Goal: Information Seeking & Learning: Find specific fact

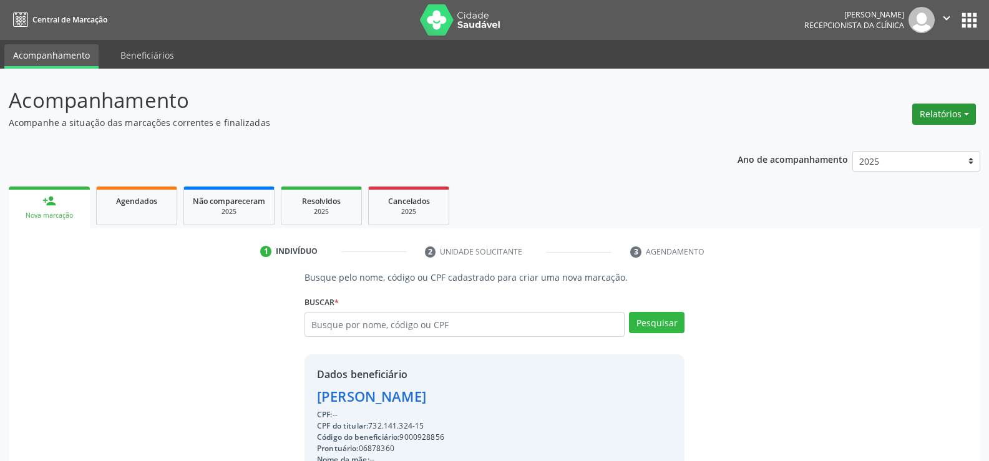
click at [937, 117] on button "Relatórios" at bounding box center [944, 114] width 64 height 21
click at [912, 144] on link "Agendamentos" at bounding box center [909, 140] width 134 height 17
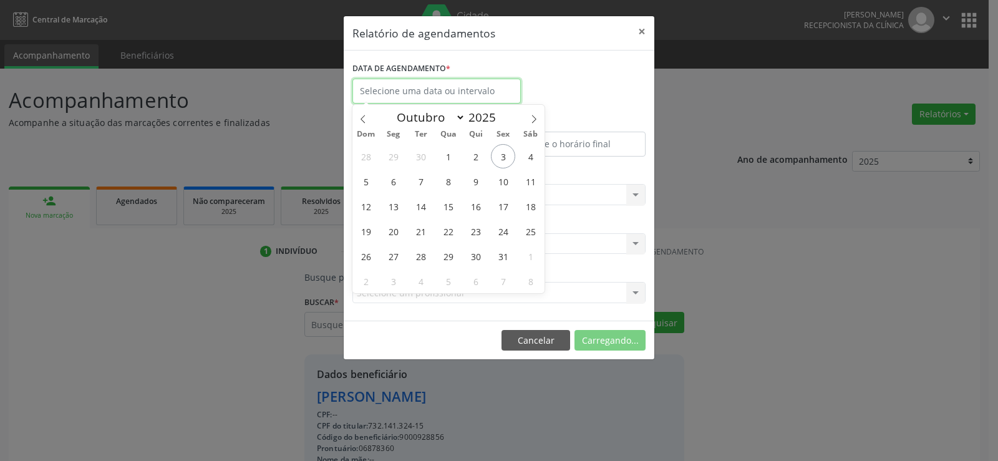
click at [488, 94] on input "text" at bounding box center [437, 91] width 168 height 25
click at [455, 187] on span "8" at bounding box center [448, 181] width 24 height 24
type input "08/10/2025"
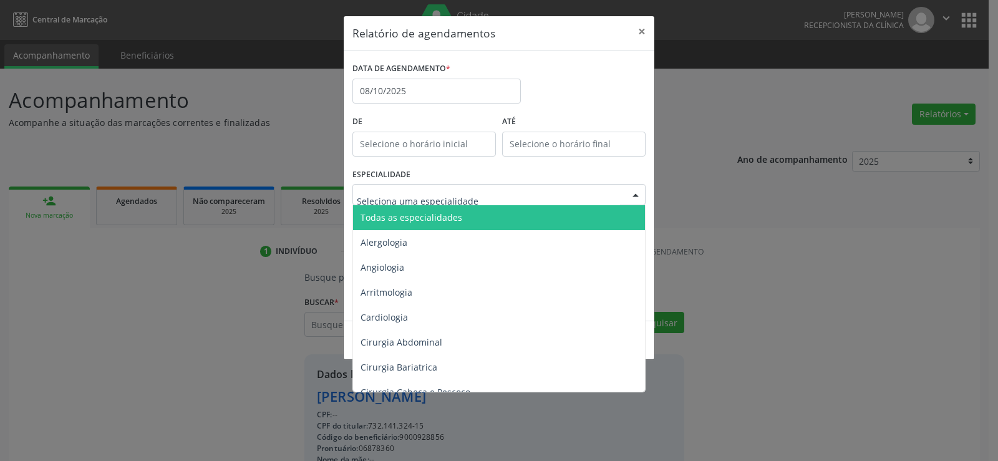
click at [512, 200] on div at bounding box center [499, 194] width 293 height 21
click at [492, 226] on span "Todas as especialidades" at bounding box center [500, 217] width 294 height 25
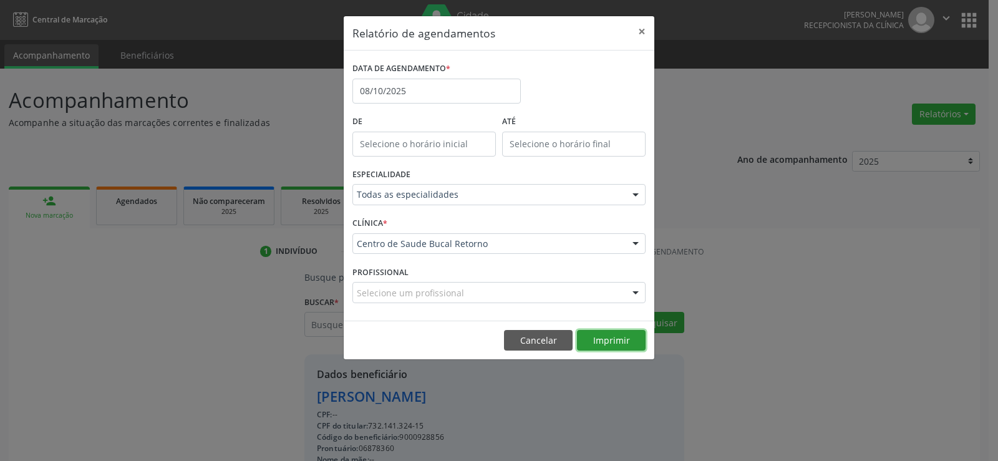
click at [618, 349] on button "Imprimir" at bounding box center [611, 340] width 69 height 21
click at [432, 76] on label "DATA DE AGENDAMENTO *" at bounding box center [402, 68] width 98 height 19
click at [428, 109] on div "DATA DE AGENDAMENTO * [DATE]" at bounding box center [436, 85] width 175 height 53
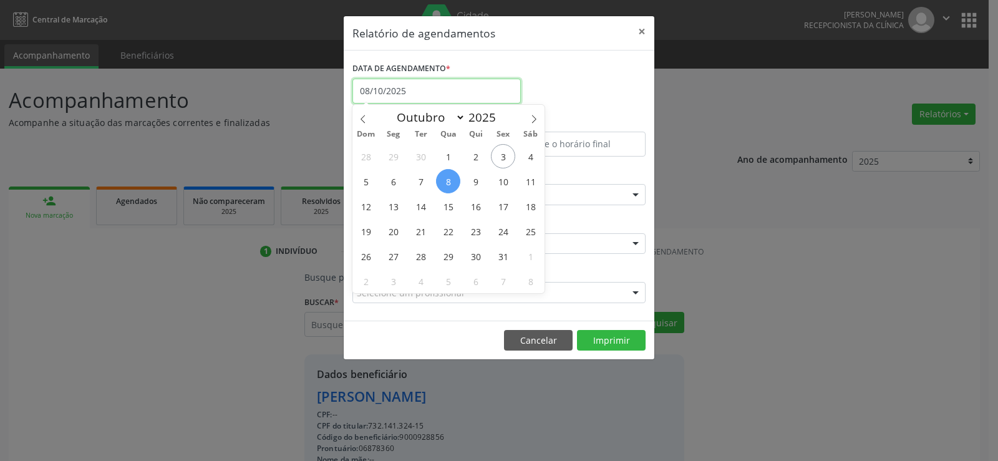
click at [445, 92] on input "08/10/2025" at bounding box center [437, 91] width 168 height 25
click at [502, 182] on span "10" at bounding box center [503, 181] width 24 height 24
type input "[DATE]"
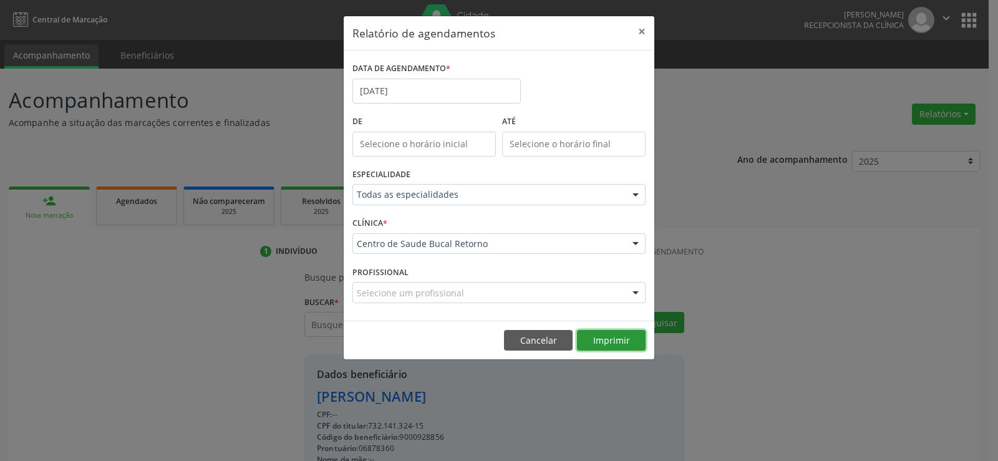
click at [595, 341] on button "Imprimir" at bounding box center [611, 340] width 69 height 21
click at [644, 29] on button "×" at bounding box center [642, 31] width 25 height 31
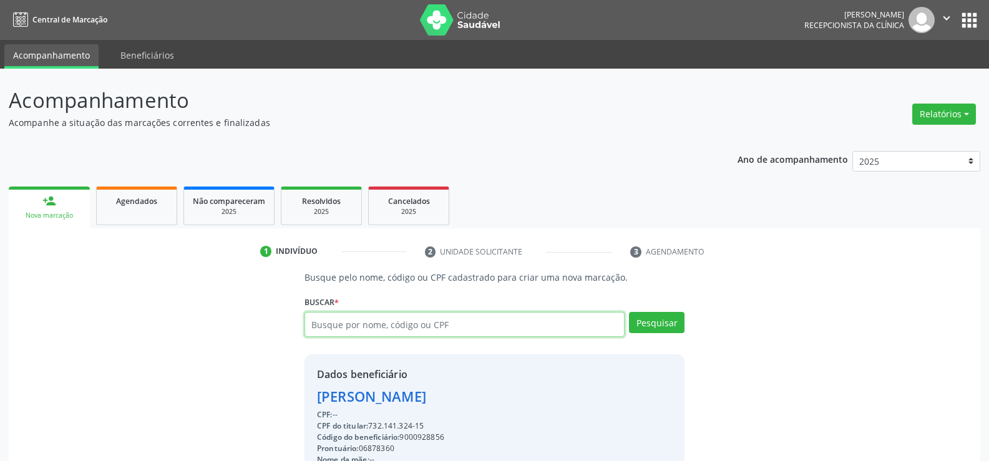
click at [393, 318] on input "text" at bounding box center [464, 324] width 320 height 25
type input "10953508463"
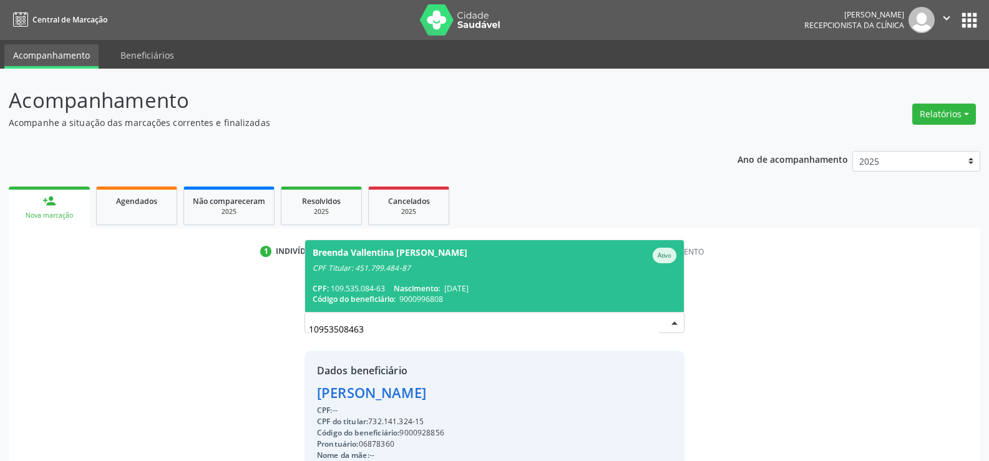
click at [411, 267] on div "CPF Titular: 451.799.484-87" at bounding box center [495, 268] width 364 height 10
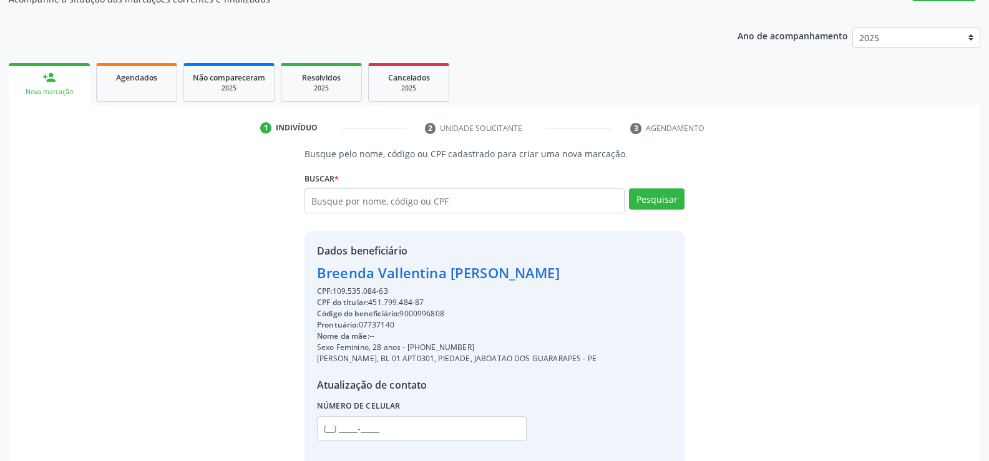
scroll to position [125, 0]
drag, startPoint x: 432, startPoint y: 300, endPoint x: 372, endPoint y: 304, distance: 59.4
click at [372, 304] on div "CPF do titular: 451.799.484-87" at bounding box center [457, 301] width 280 height 11
copy div "451.799.484-87"
click at [534, 274] on div "Breenda Vallentina [PERSON_NAME]" at bounding box center [457, 271] width 280 height 21
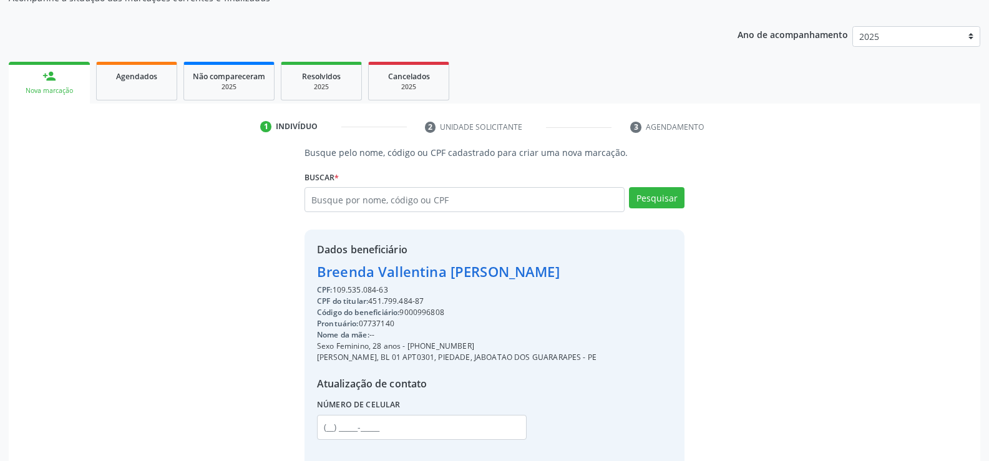
click at [534, 274] on div "Breenda Vallentina [PERSON_NAME]" at bounding box center [457, 271] width 280 height 21
copy div "Breenda Vallentina [PERSON_NAME]"
drag, startPoint x: 468, startPoint y: 346, endPoint x: 424, endPoint y: 349, distance: 44.4
click at [424, 349] on div "Sexo Feminino, 28 anos - [PHONE_NUMBER]" at bounding box center [457, 346] width 280 height 11
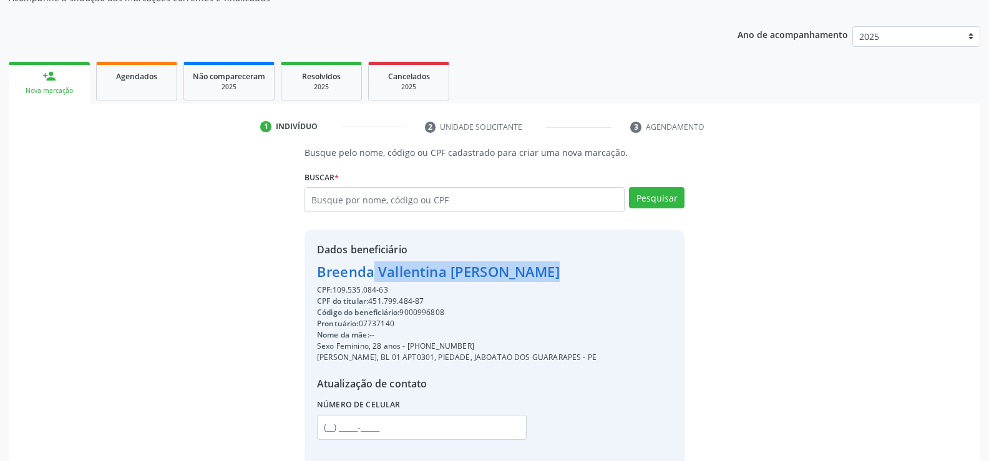
copy div "98666-5681"
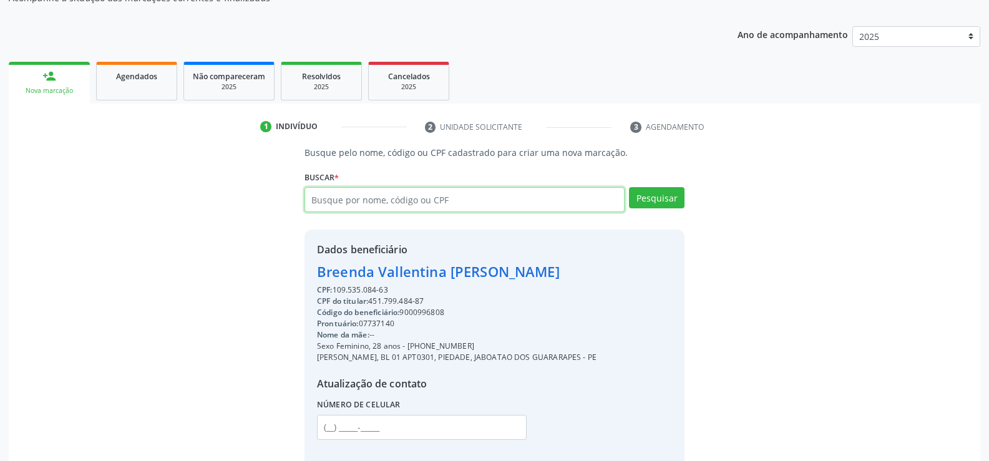
click at [391, 191] on input "text" at bounding box center [464, 199] width 320 height 25
paste input "463.902.354-53"
type input "463.902.354-53"
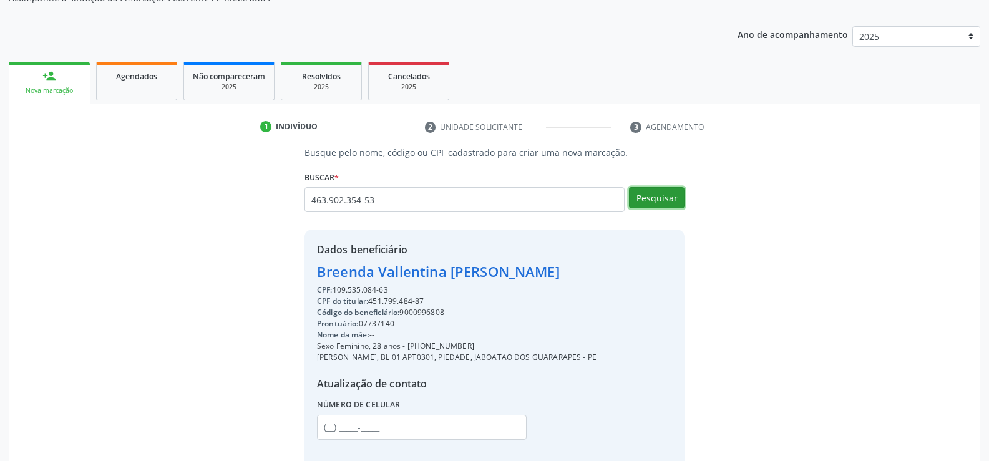
click at [650, 200] on button "Pesquisar" at bounding box center [657, 197] width 56 height 21
type input "463.902.354-53"
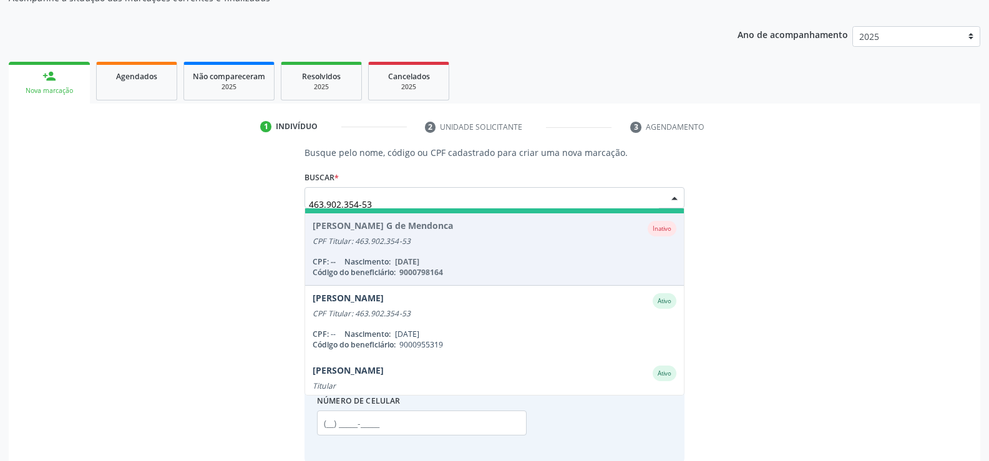
scroll to position [312, 0]
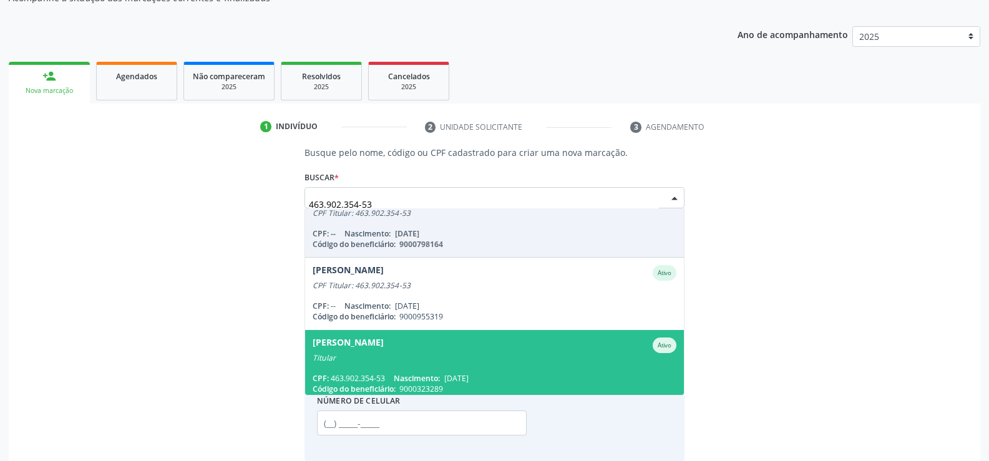
click at [384, 349] on div "[PERSON_NAME]" at bounding box center [348, 346] width 71 height 16
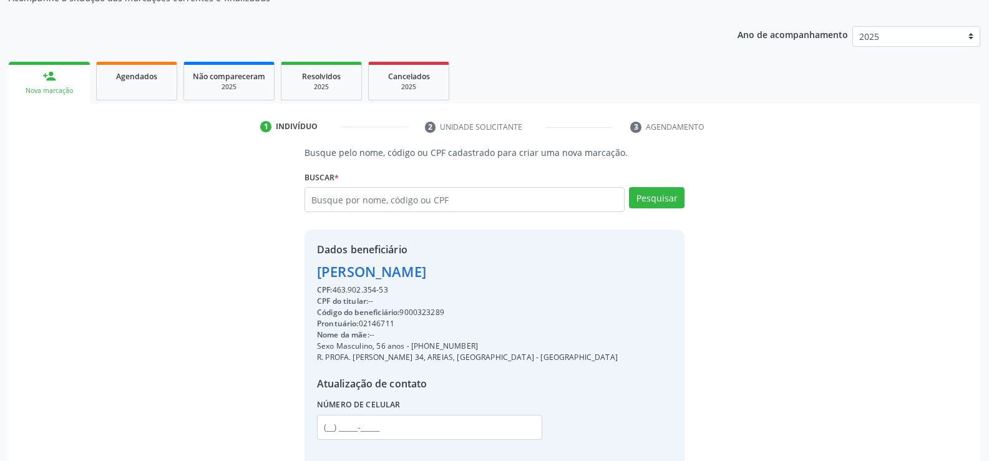
click at [433, 271] on div "[PERSON_NAME]" at bounding box center [467, 271] width 301 height 21
copy div "[PERSON_NAME]"
drag, startPoint x: 470, startPoint y: 348, endPoint x: 429, endPoint y: 349, distance: 41.2
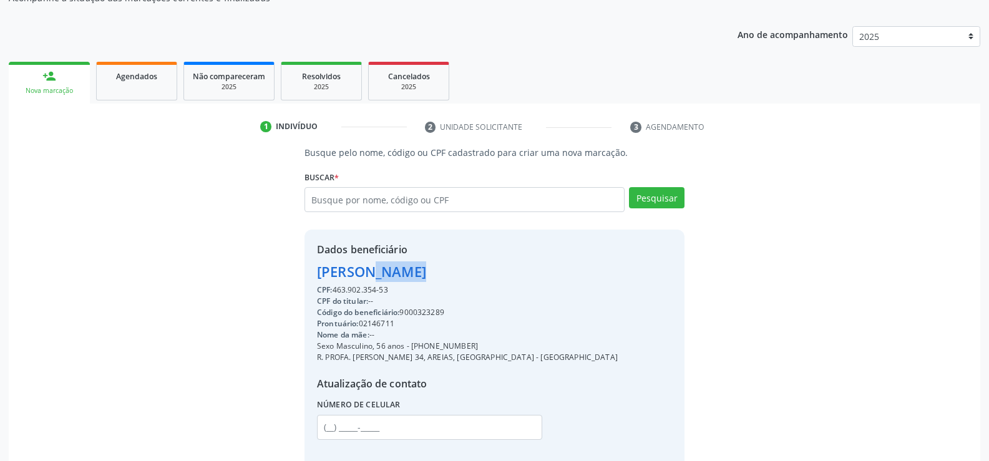
click at [429, 349] on div "Sexo Masculino, 56 anos - [PHONE_NUMBER]" at bounding box center [467, 346] width 301 height 11
copy div "99993-3434"
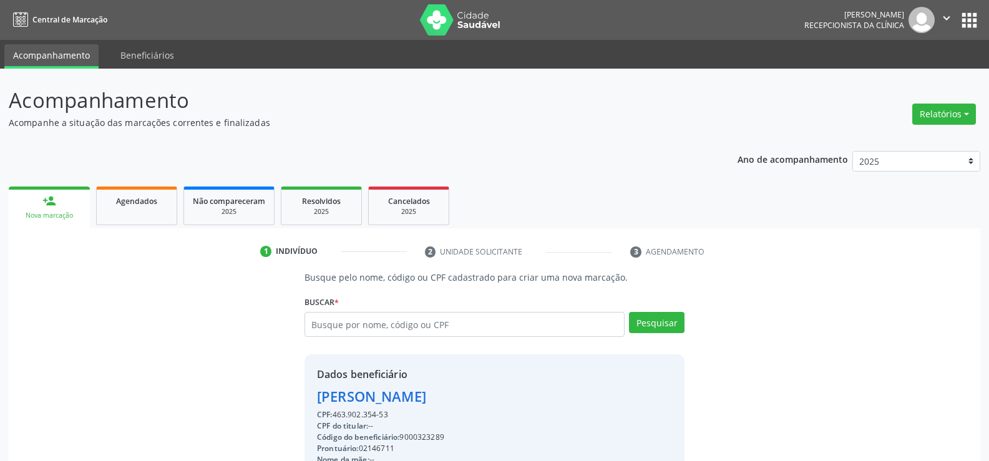
click at [940, 85] on div "Relatórios Agendamentos Procedimentos realizados" at bounding box center [944, 107] width 72 height 44
drag, startPoint x: 927, startPoint y: 112, endPoint x: 928, endPoint y: 121, distance: 9.4
click at [928, 112] on button "Relatórios" at bounding box center [944, 114] width 64 height 21
click at [919, 135] on link "Agendamentos" at bounding box center [909, 140] width 134 height 17
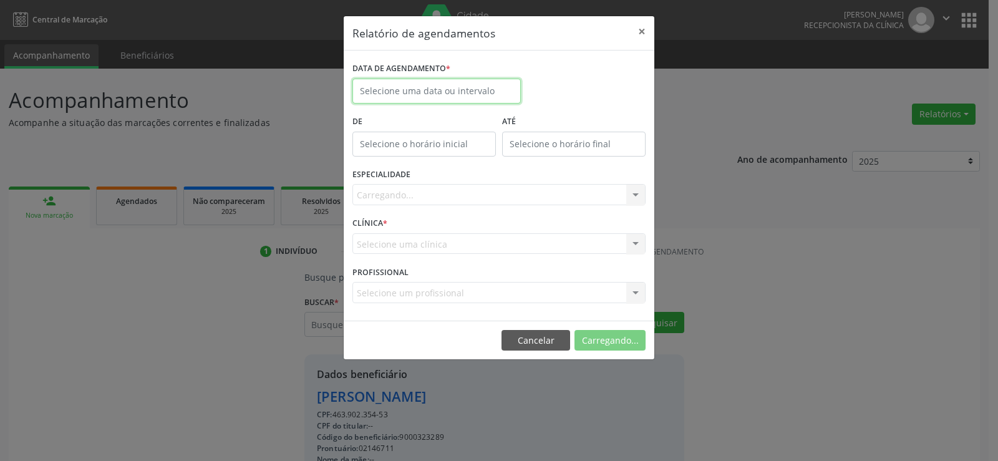
click at [466, 89] on input "text" at bounding box center [437, 91] width 168 height 25
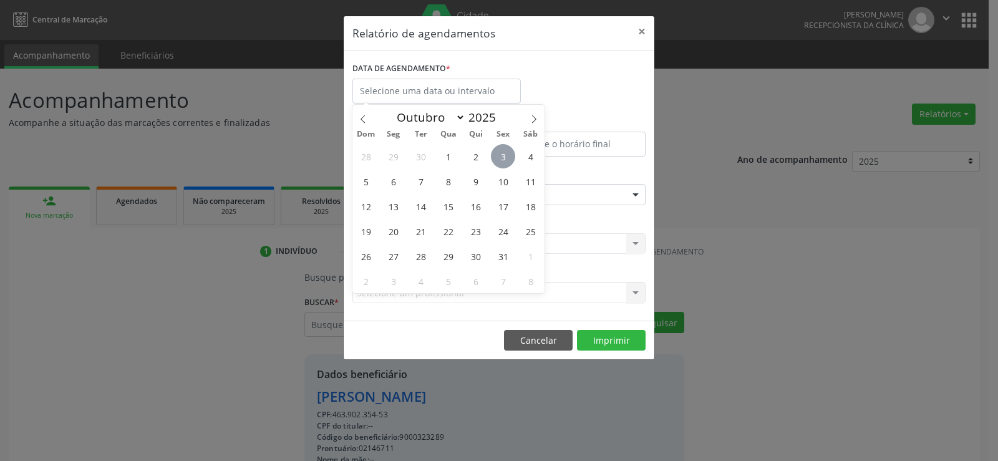
click at [502, 157] on span "3" at bounding box center [503, 156] width 24 height 24
type input "[DATE]"
click at [502, 157] on span "3" at bounding box center [503, 156] width 24 height 24
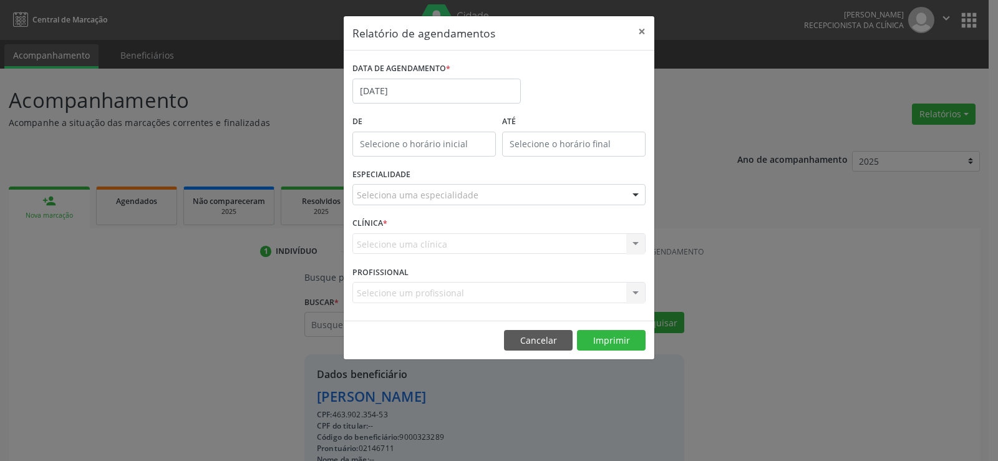
click at [504, 196] on div "Seleciona uma especialidade" at bounding box center [499, 194] width 293 height 21
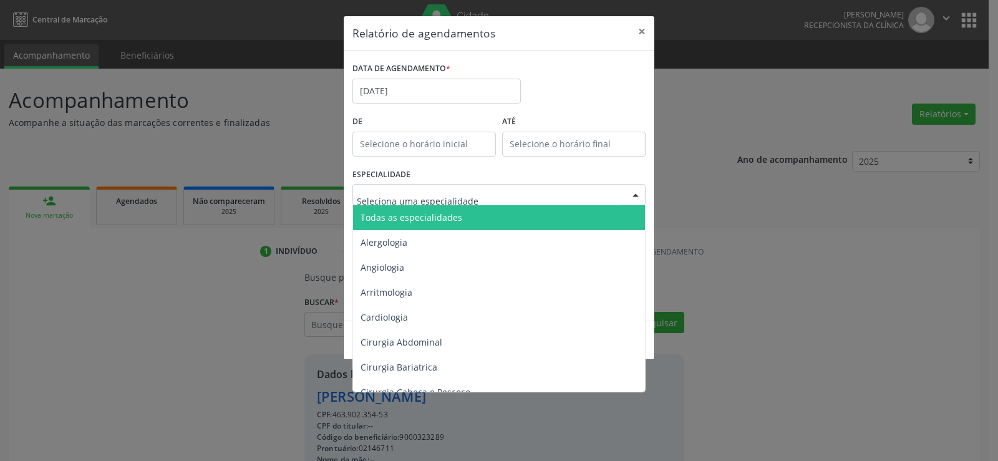
click at [489, 217] on span "Todas as especialidades" at bounding box center [500, 217] width 294 height 25
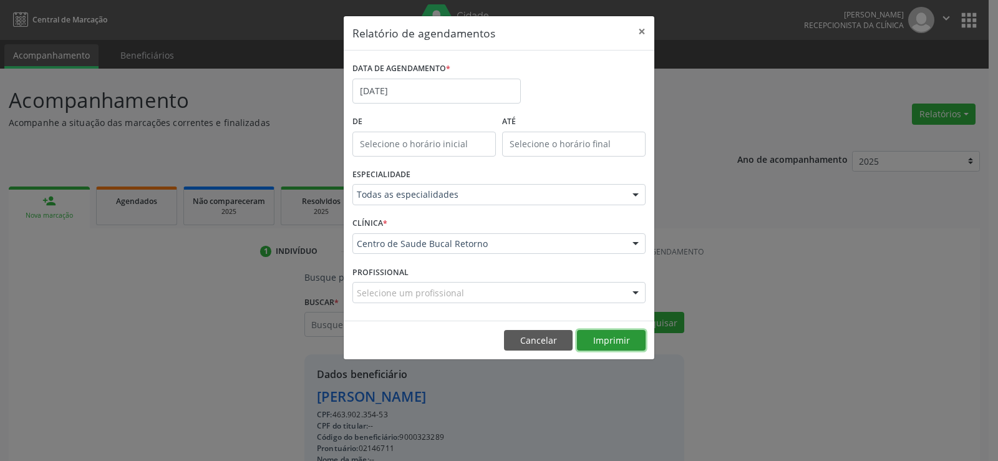
click at [596, 336] on button "Imprimir" at bounding box center [611, 340] width 69 height 21
click at [646, 36] on button "×" at bounding box center [642, 31] width 25 height 31
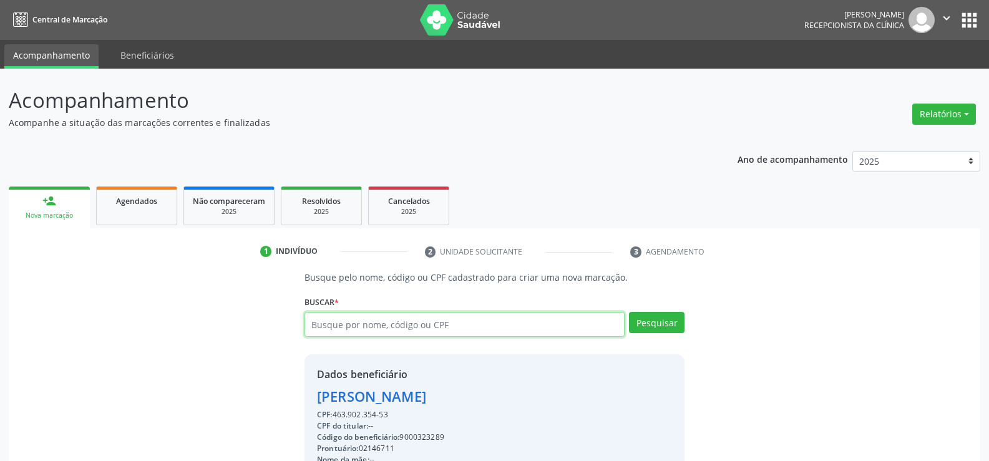
click at [387, 326] on input "text" at bounding box center [464, 324] width 320 height 25
type input "899.392"
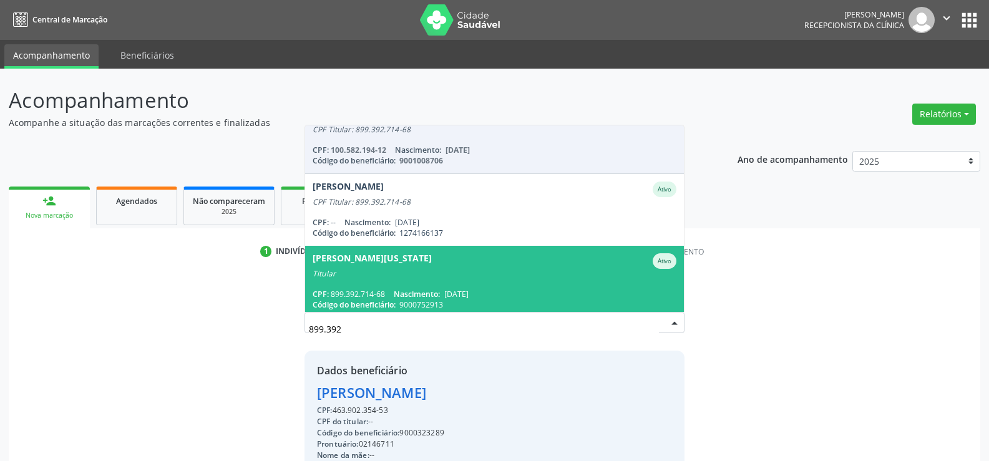
click at [387, 326] on input "899.392" at bounding box center [484, 328] width 350 height 25
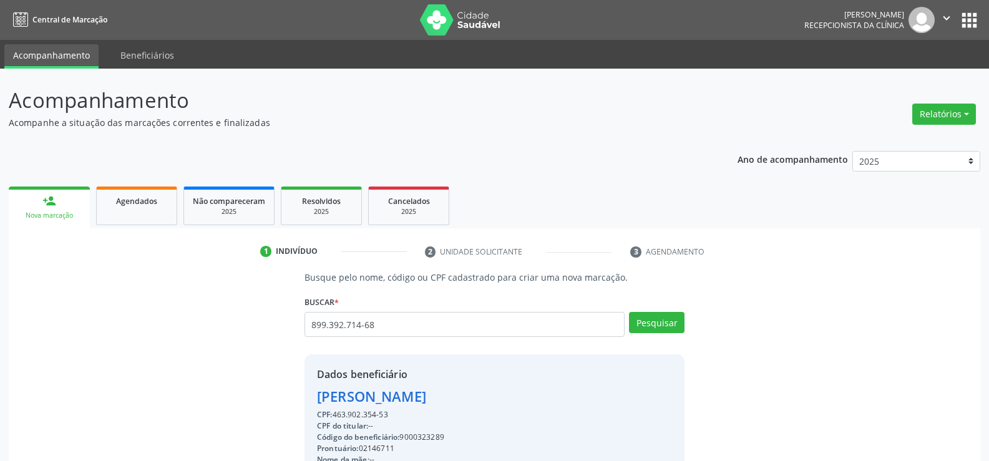
drag, startPoint x: 387, startPoint y: 326, endPoint x: 276, endPoint y: 325, distance: 111.1
click at [276, 325] on div "Busque pelo nome, código ou CPF cadastrado para criar uma nova marcação. [GEOGR…" at bounding box center [494, 432] width 954 height 323
type input "899.392.714-68"
click at [642, 318] on button "Pesquisar" at bounding box center [657, 322] width 56 height 21
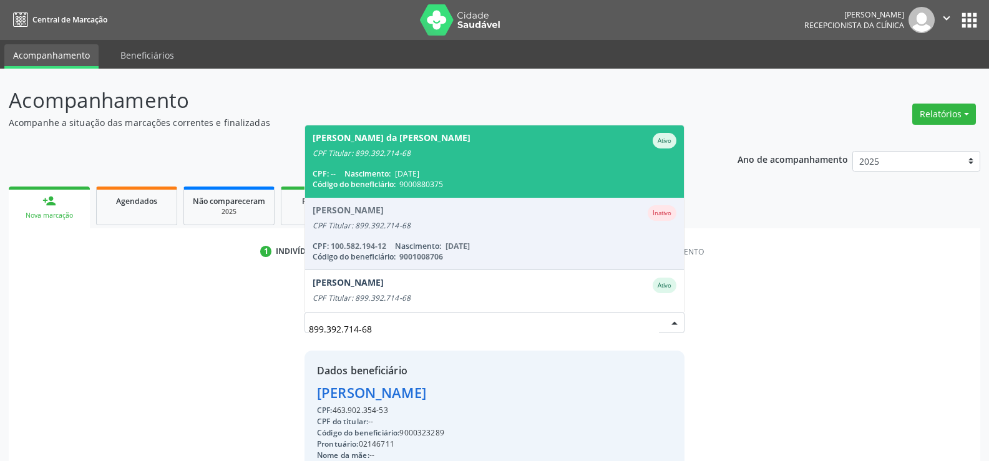
click at [388, 174] on span "Nascimento:" at bounding box center [367, 173] width 46 height 11
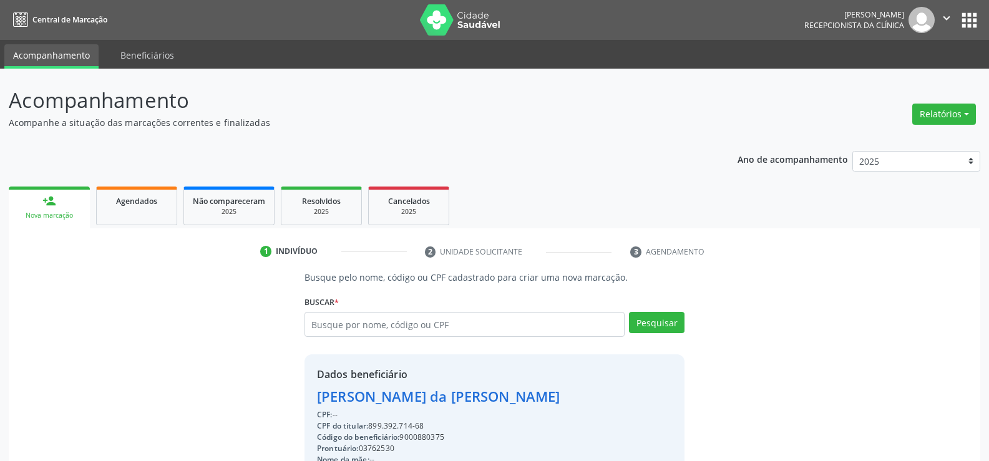
click at [442, 398] on div "[PERSON_NAME] da [PERSON_NAME]" at bounding box center [494, 396] width 355 height 21
copy div "[PERSON_NAME] da [PERSON_NAME]"
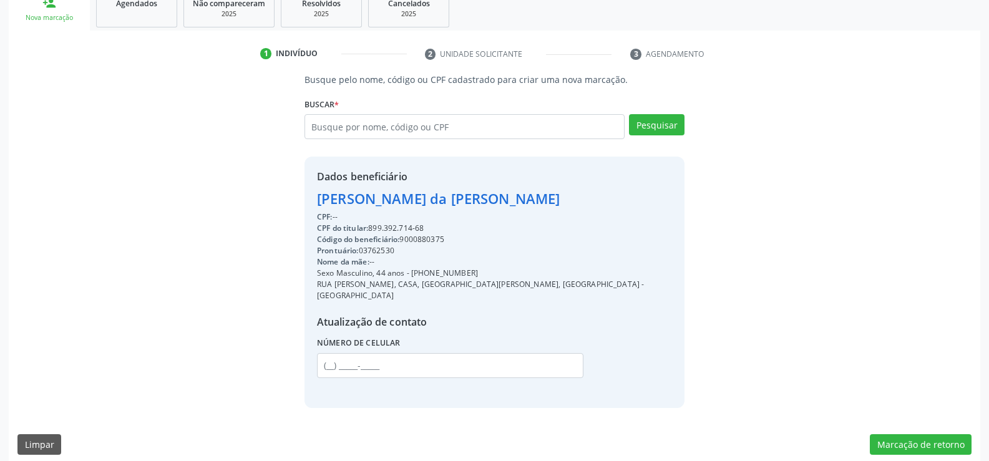
click at [473, 270] on div "Sexo Masculino, 44 anos - [PHONE_NUMBER]" at bounding box center [494, 273] width 355 height 11
drag, startPoint x: 473, startPoint y: 272, endPoint x: 427, endPoint y: 277, distance: 45.8
click at [427, 277] on div "Sexo Masculino, 44 anos - [PHONE_NUMBER]" at bounding box center [494, 273] width 355 height 11
copy div "99866-5619"
